Goal: Check status: Check status

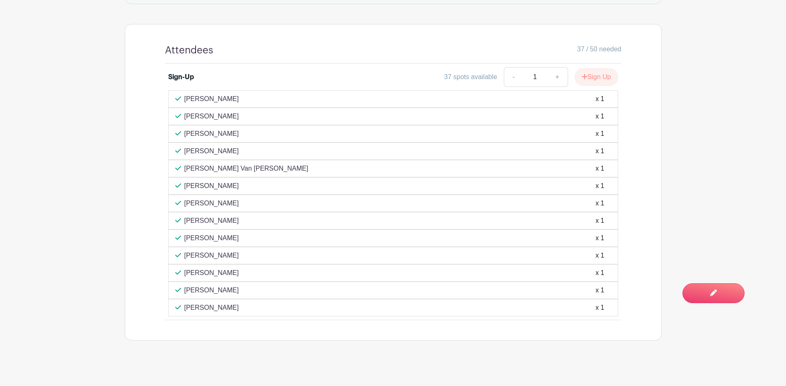
scroll to position [489, 0]
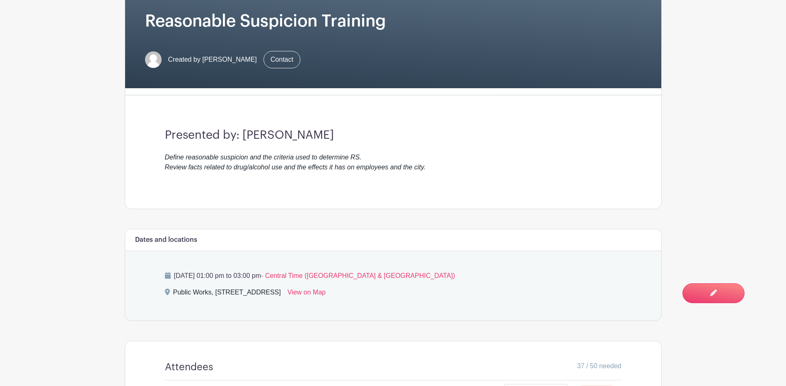
scroll to position [207, 0]
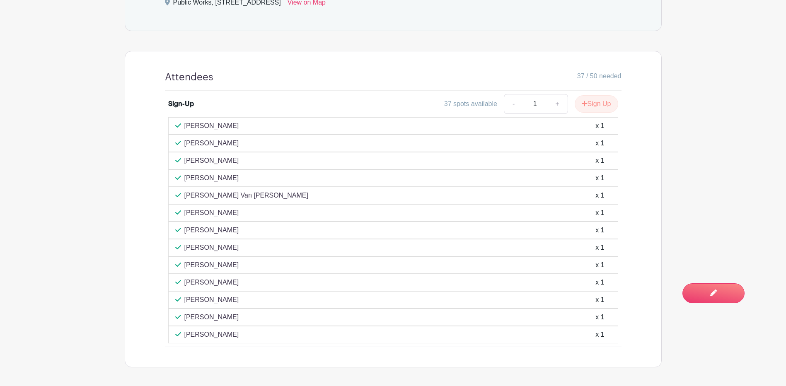
scroll to position [489, 0]
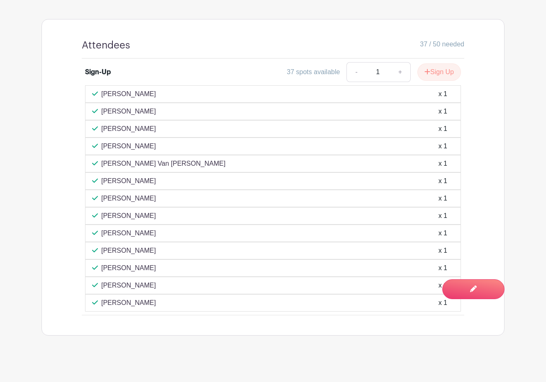
scroll to position [493, 0]
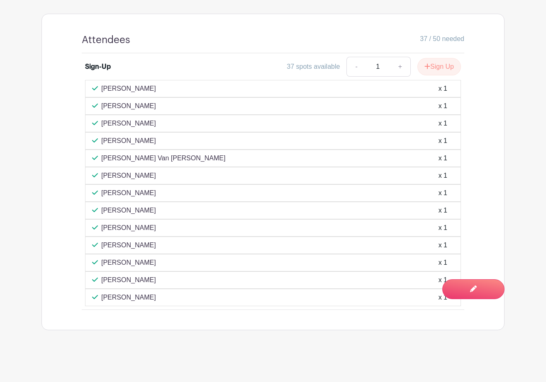
click at [159, 298] on div "[PERSON_NAME] x 1" at bounding box center [272, 298] width 361 height 10
drag, startPoint x: 155, startPoint y: 296, endPoint x: 94, endPoint y: 89, distance: 215.4
click at [94, 89] on div "[PERSON_NAME] x 1 [PERSON_NAME] x 1 [PERSON_NAME] x 1 [PERSON_NAME] x 1" at bounding box center [273, 193] width 376 height 226
drag, startPoint x: 94, startPoint y: 89, endPoint x: 118, endPoint y: 90, distance: 23.6
copy div "[PERSON_NAME] x 1 [PERSON_NAME] x 1 [PERSON_NAME] x 1 [PERSON_NAME] x 1 [PERSON…"
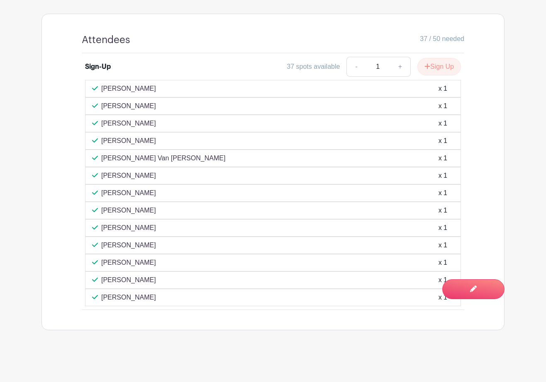
copy div "[PERSON_NAME] x 1 [PERSON_NAME] x 1 [PERSON_NAME] x 1 [PERSON_NAME] x 1 [PERSON…"
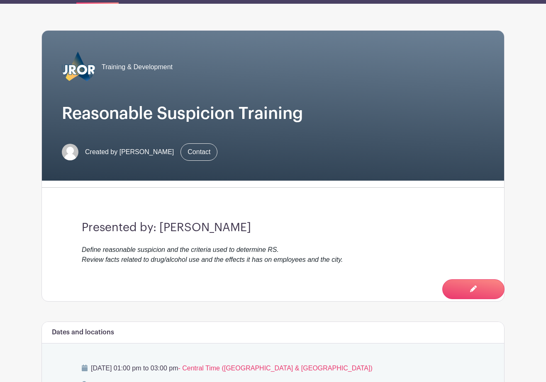
scroll to position [0, 0]
